Goal: Register for event/course

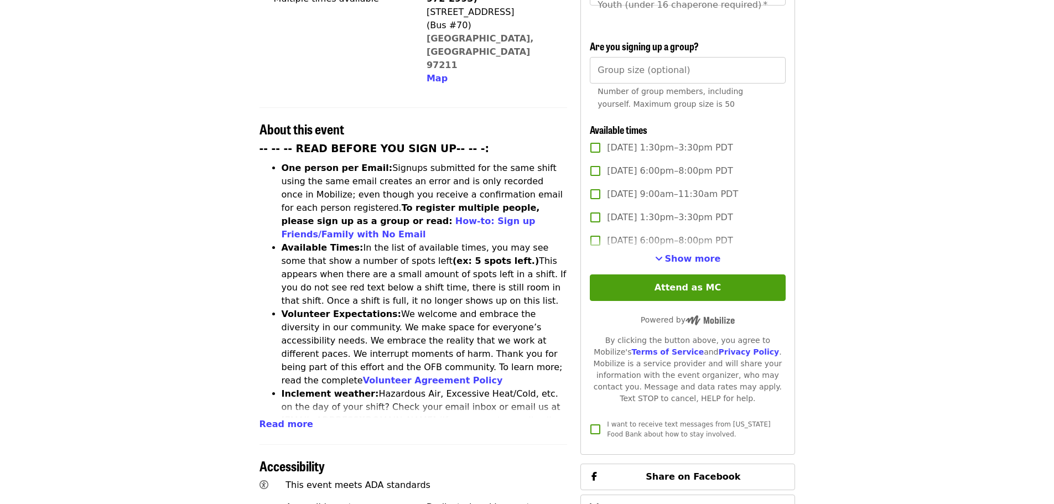
scroll to position [332, 0]
click at [674, 253] on span "Show more" at bounding box center [693, 258] width 56 height 11
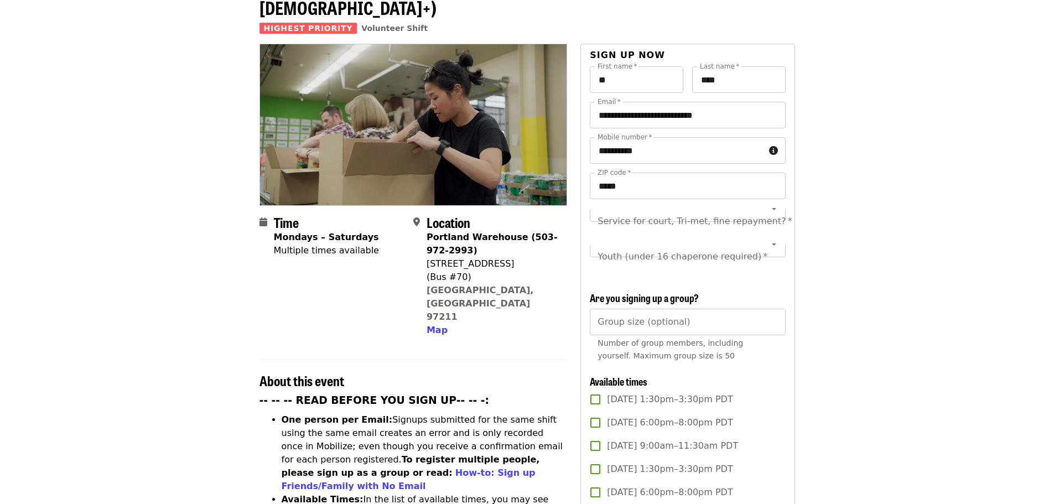
scroll to position [111, 0]
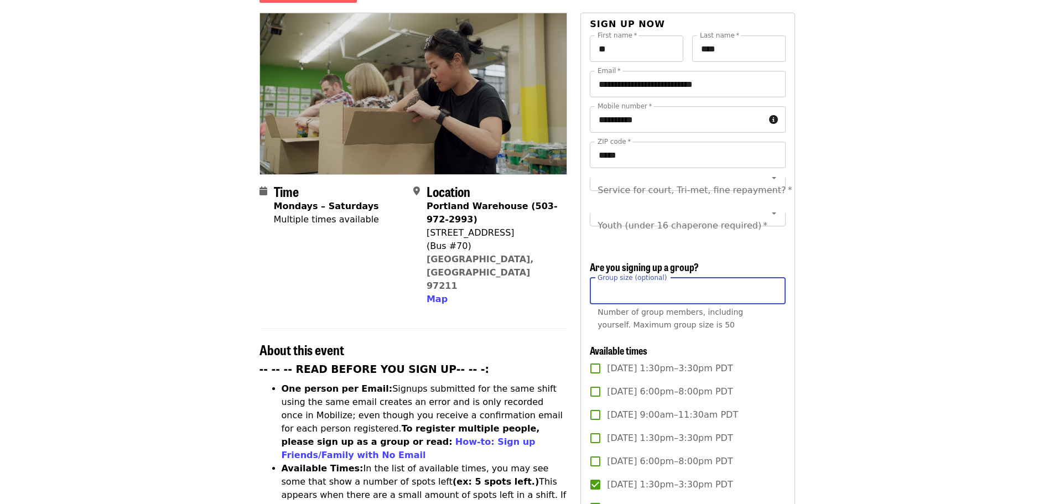
click at [618, 291] on input "Group size (optional)" at bounding box center [687, 291] width 195 height 27
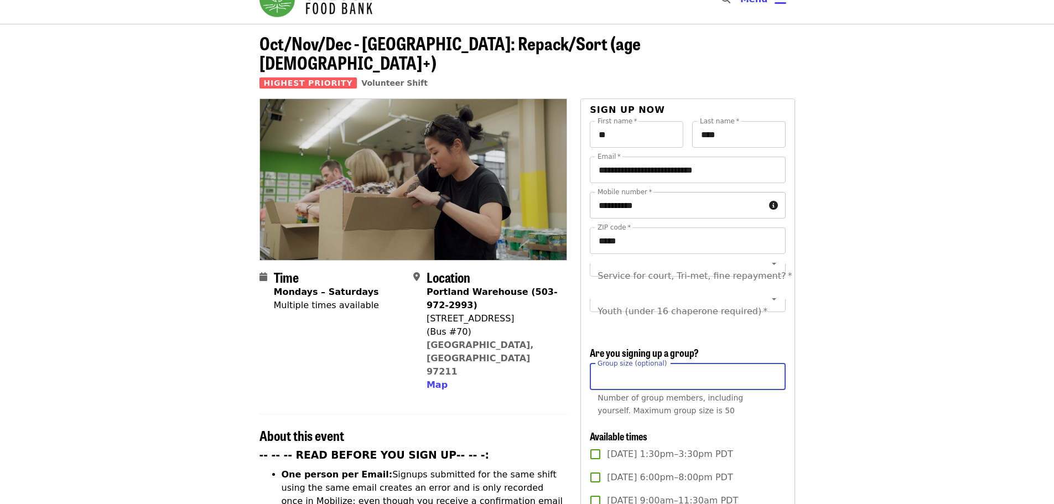
scroll to position [0, 0]
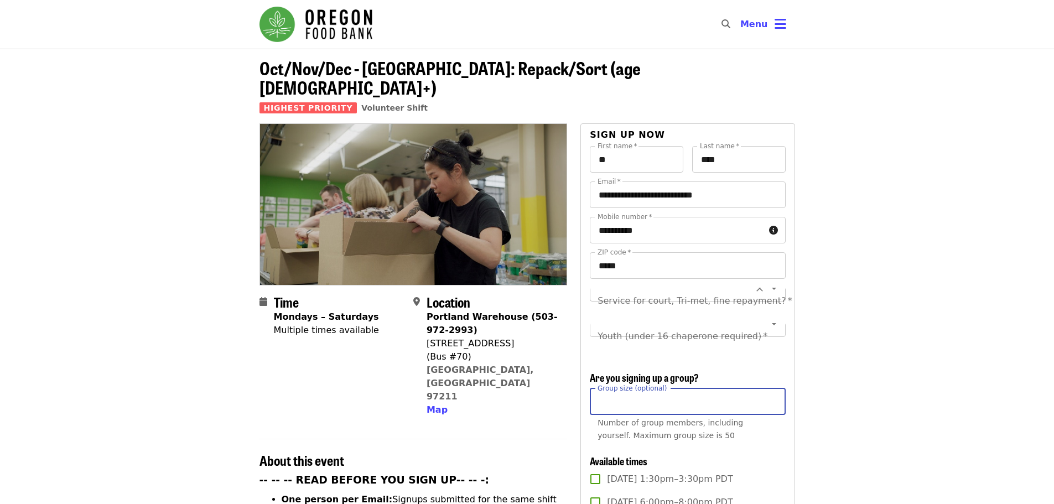
type input "*"
click at [720, 278] on input "Service for court, Tri-met, fine repayment?   *" at bounding box center [673, 288] width 150 height 21
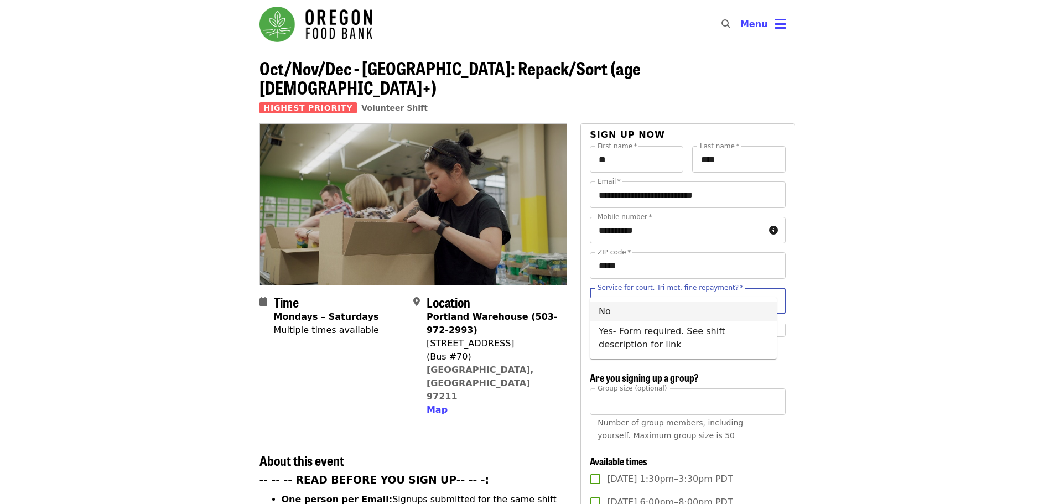
click at [609, 310] on li "No" at bounding box center [683, 311] width 187 height 20
type input "**"
click at [723, 323] on div "Youth (under 16 chaperone required)   * Youth (under 16 chaperone required) *" at bounding box center [687, 336] width 195 height 27
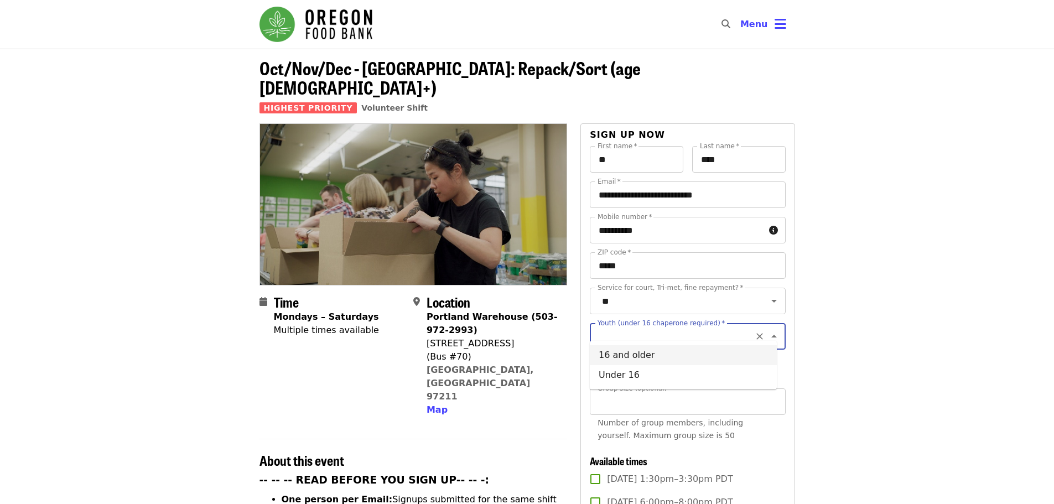
click at [639, 350] on li "16 and older" at bounding box center [683, 355] width 187 height 20
type input "**********"
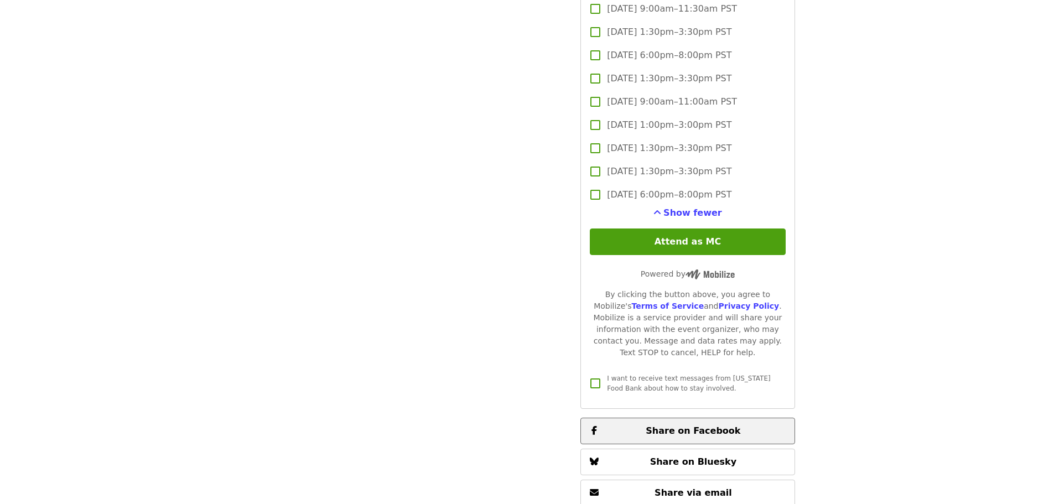
scroll to position [3042, 0]
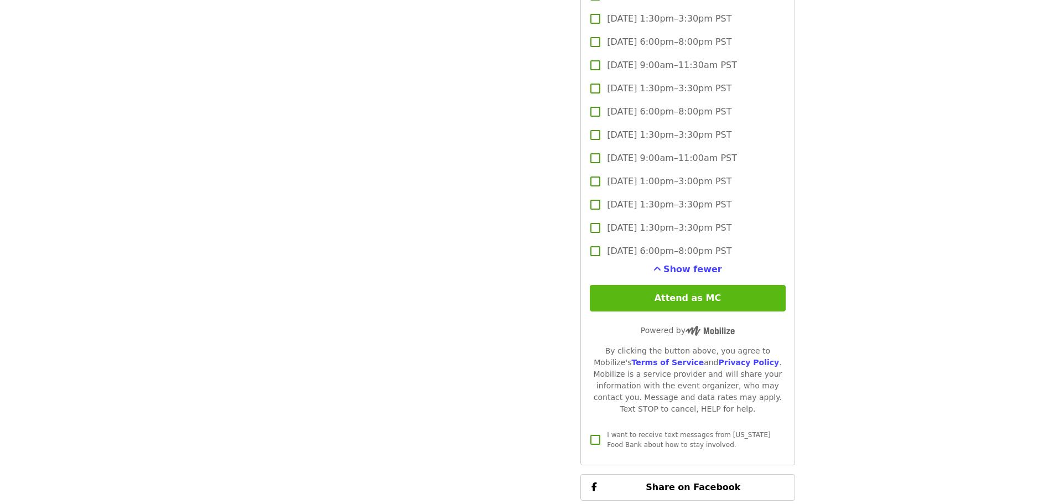
click at [694, 300] on button "Attend as MC" at bounding box center [687, 298] width 195 height 27
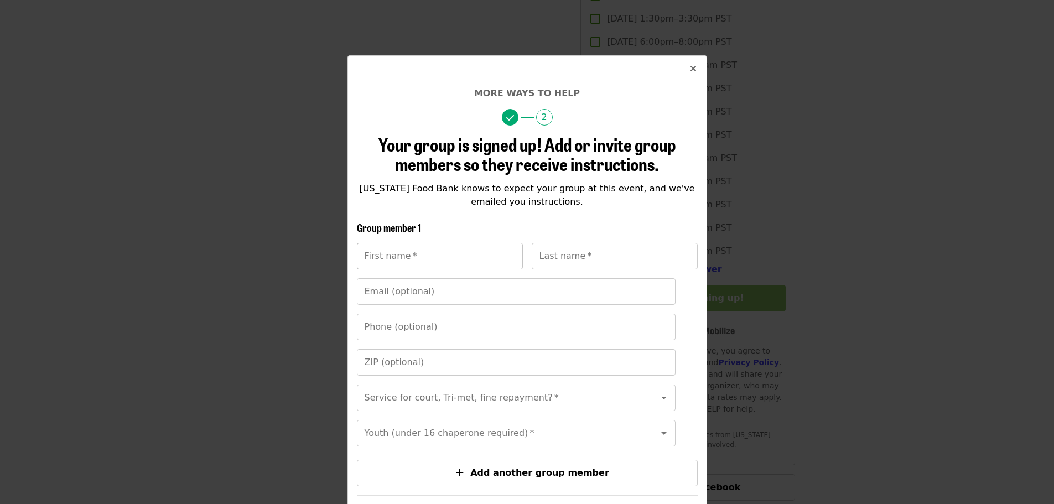
click at [415, 256] on input "First name   *" at bounding box center [440, 256] width 166 height 27
click at [504, 212] on div "Your group is signed up! Add or invite group members so they receive instructio…" at bounding box center [527, 372] width 341 height 477
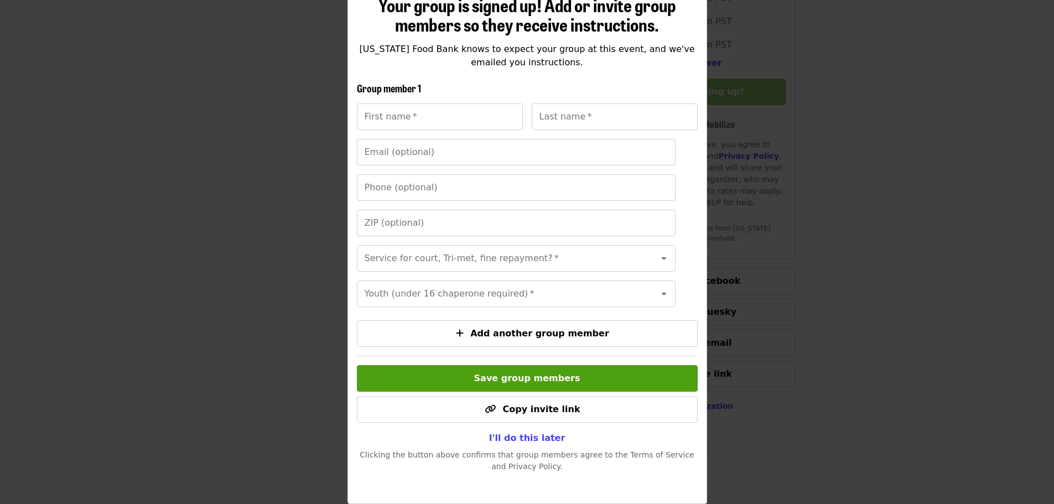
scroll to position [3319, 0]
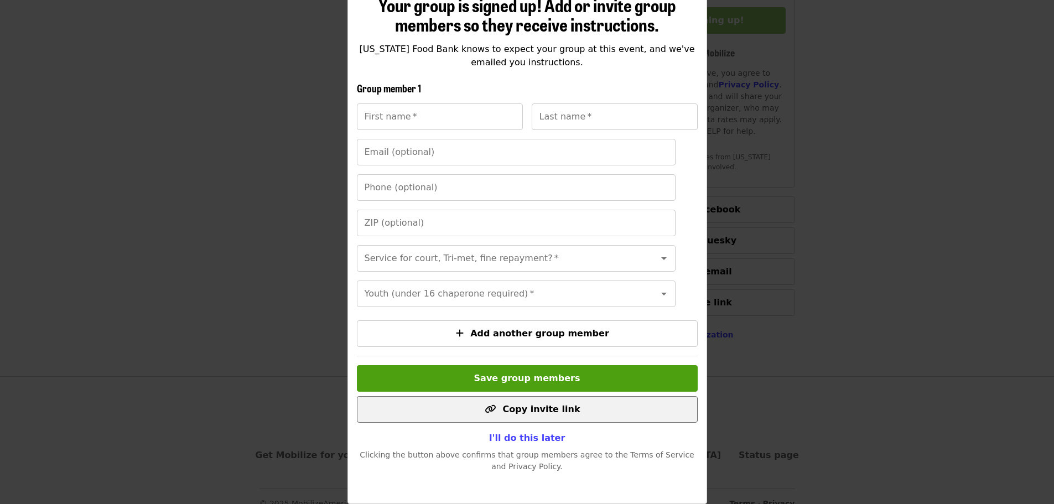
click at [541, 413] on span "Copy invite link" at bounding box center [540, 409] width 77 height 11
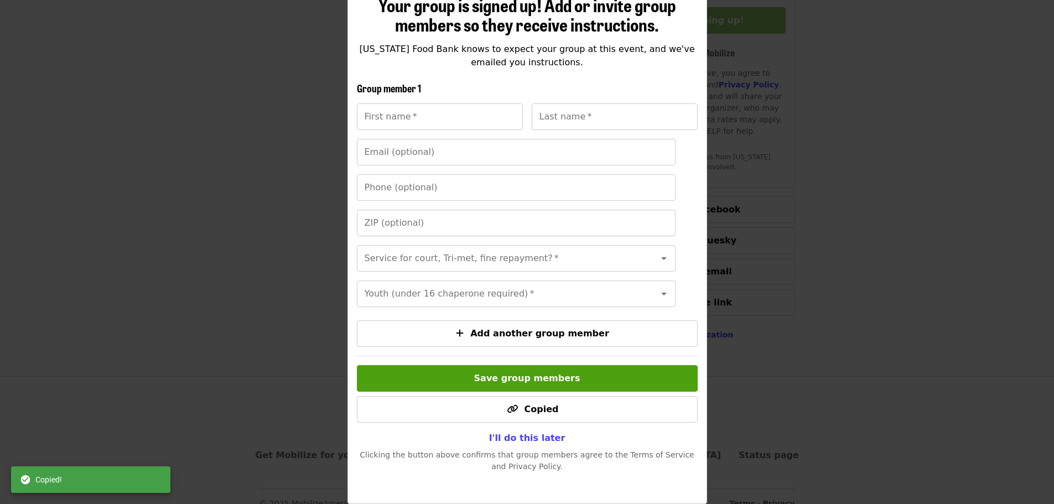
click at [536, 435] on span "I'll do this later" at bounding box center [527, 437] width 76 height 11
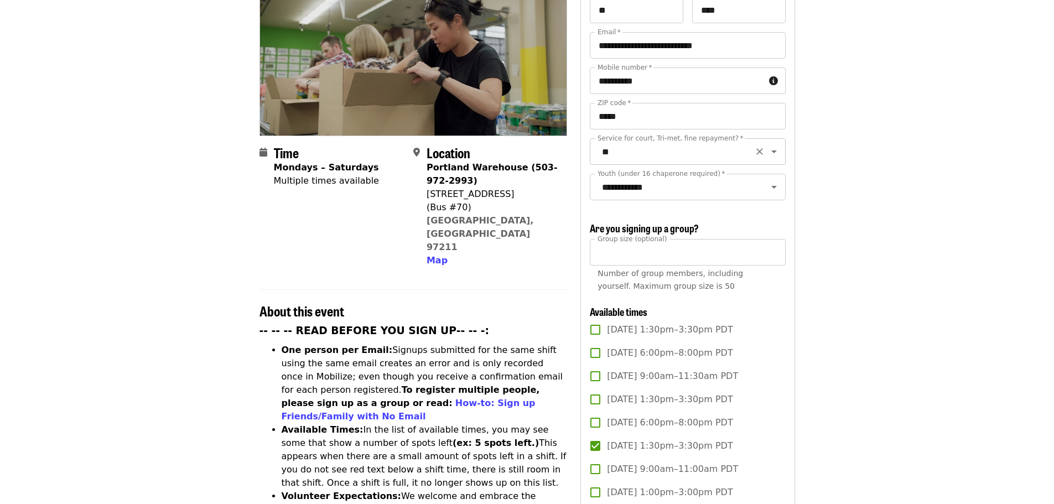
scroll to position [55, 0]
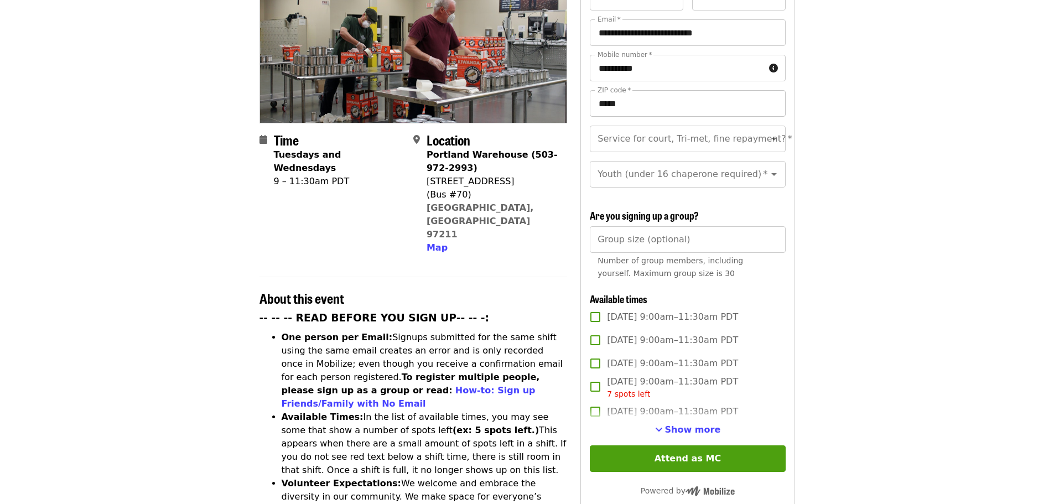
scroll to position [166, 0]
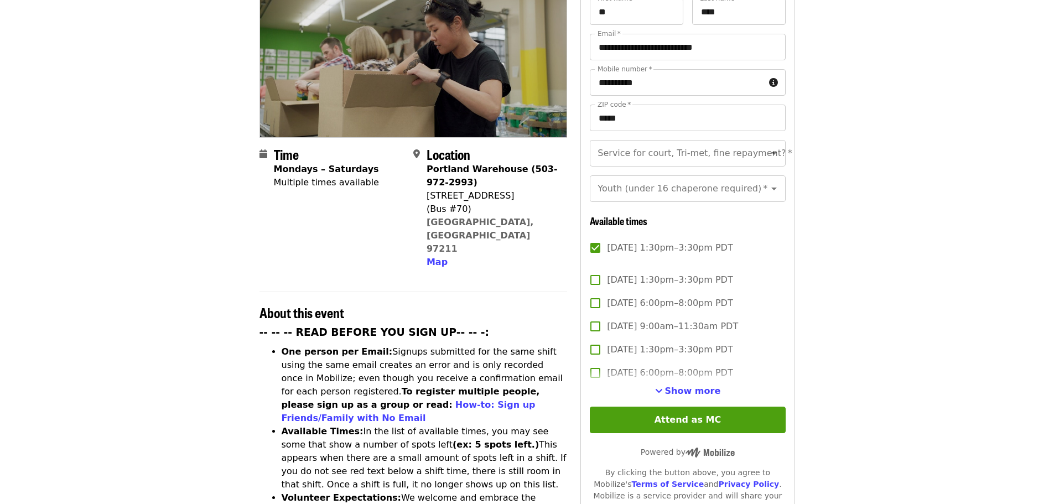
scroll to position [55, 0]
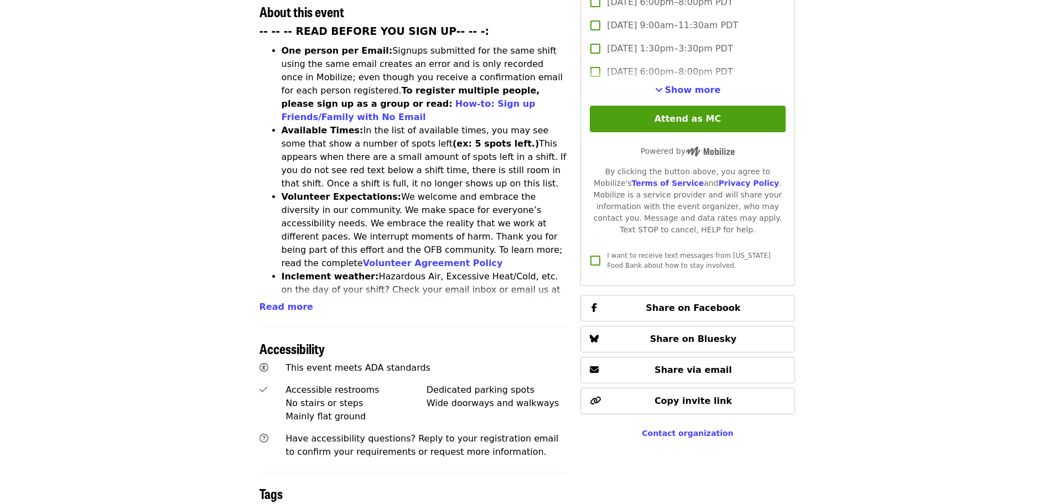
scroll to position [498, 0]
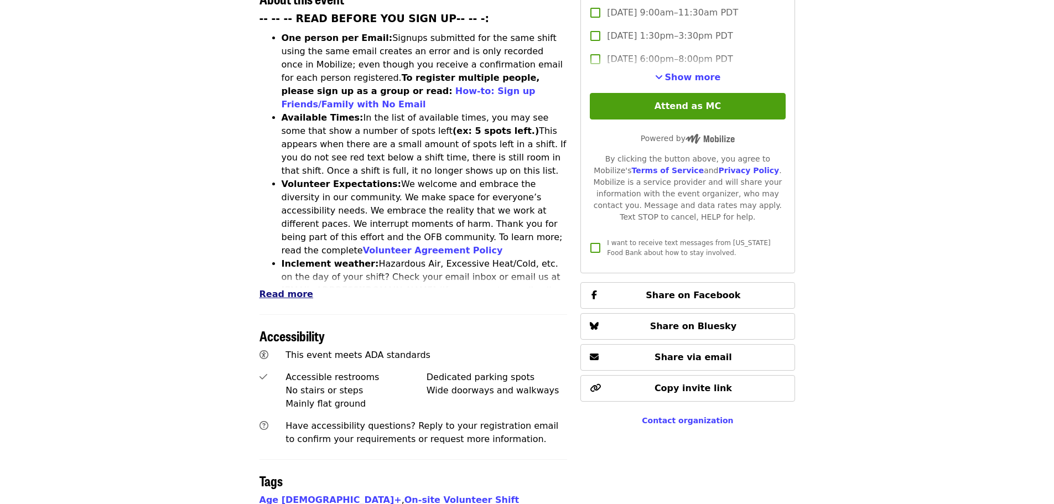
click at [278, 289] on span "Read more" at bounding box center [286, 294] width 54 height 11
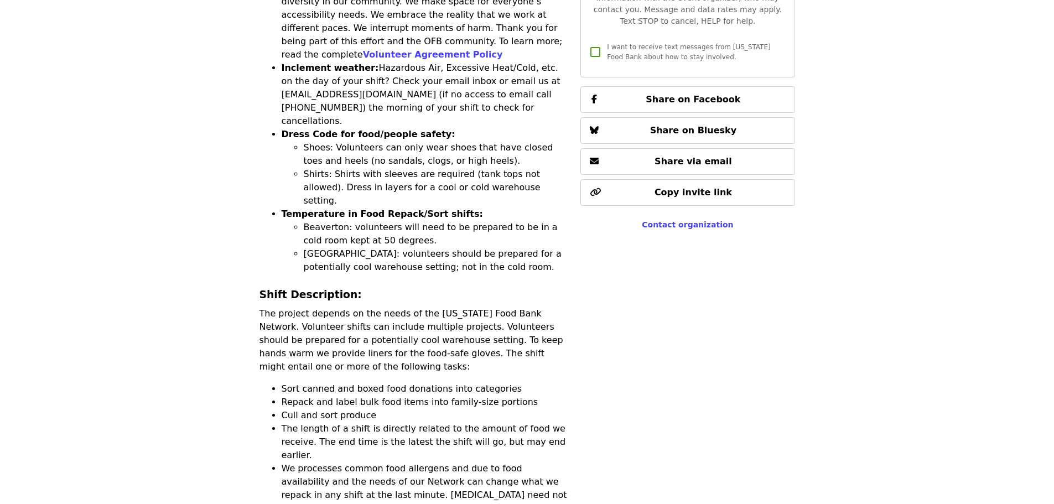
scroll to position [719, 0]
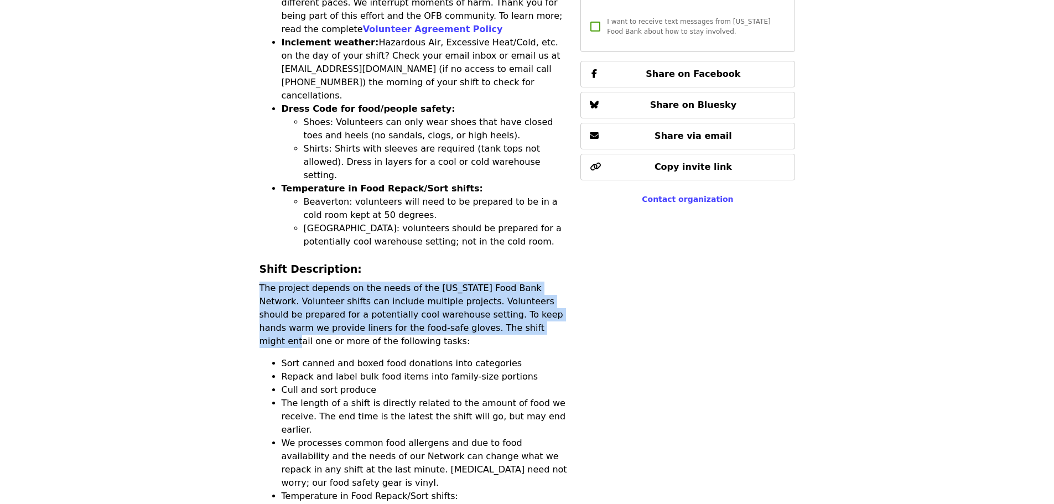
drag, startPoint x: 290, startPoint y: 209, endPoint x: 442, endPoint y: 243, distance: 155.4
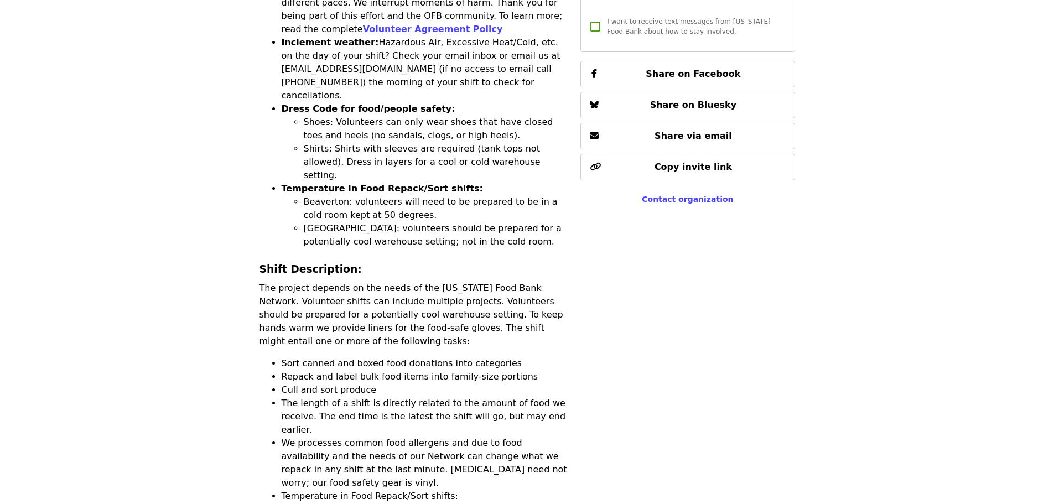
click at [390, 357] on li "Sort canned and boxed food donations into categories" at bounding box center [425, 363] width 286 height 13
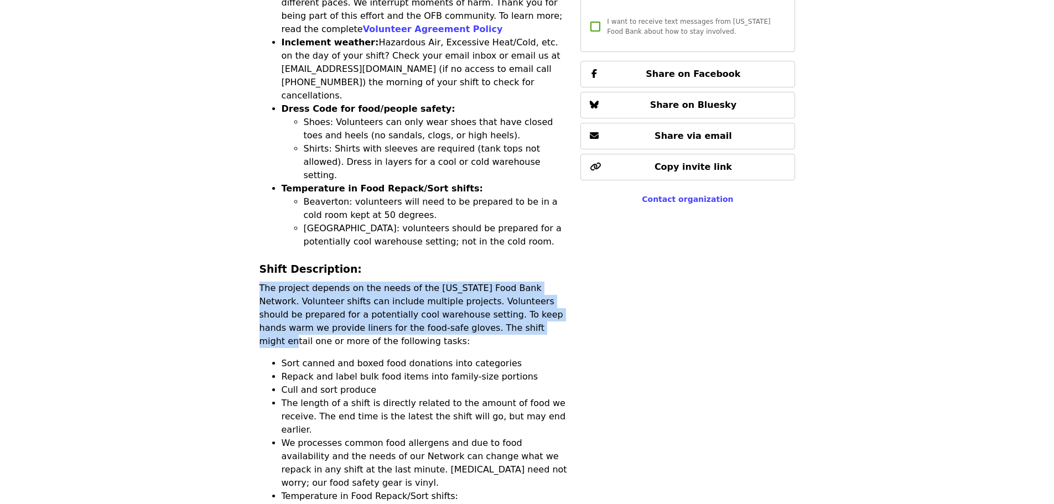
drag, startPoint x: 440, startPoint y: 237, endPoint x: 255, endPoint y: 207, distance: 187.7
copy p "The project depends on the needs of the Oregon Food Bank Network. Volunteer shi…"
